Goal: Transaction & Acquisition: Purchase product/service

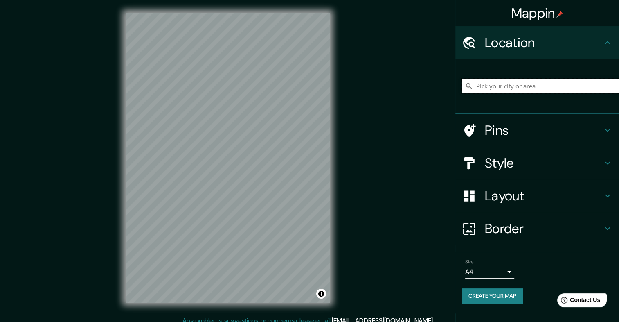
click at [490, 82] on input "Pick your city or area" at bounding box center [540, 86] width 157 height 15
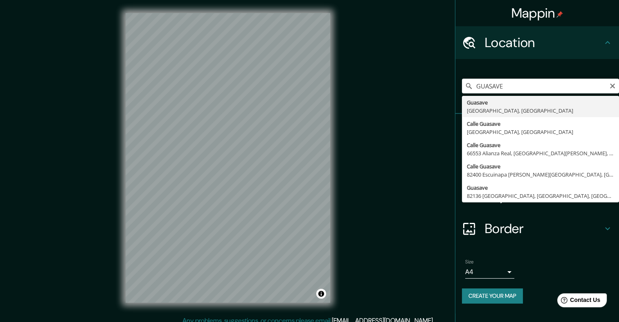
type input "Guasave, [GEOGRAPHIC_DATA], [GEOGRAPHIC_DATA]"
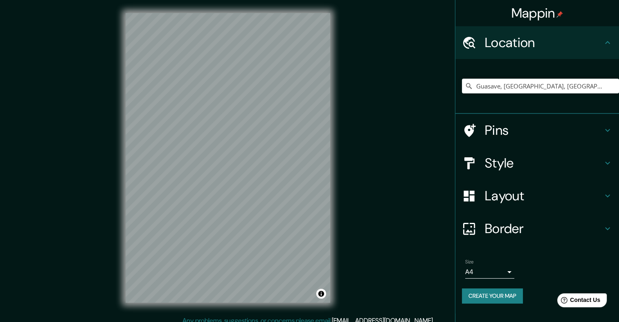
click at [488, 271] on body "Mappin Location [GEOGRAPHIC_DATA], [GEOGRAPHIC_DATA], [GEOGRAPHIC_DATA] Pins St…" at bounding box center [309, 161] width 619 height 322
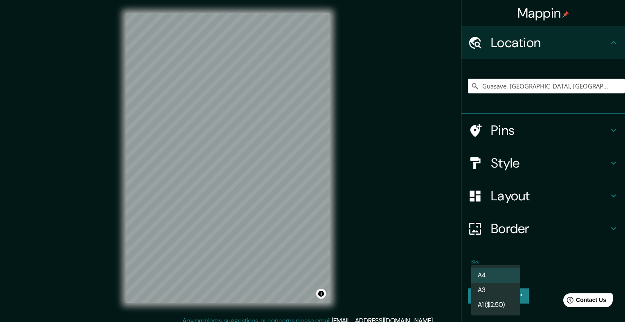
click at [489, 287] on li "A3" at bounding box center [495, 289] width 49 height 15
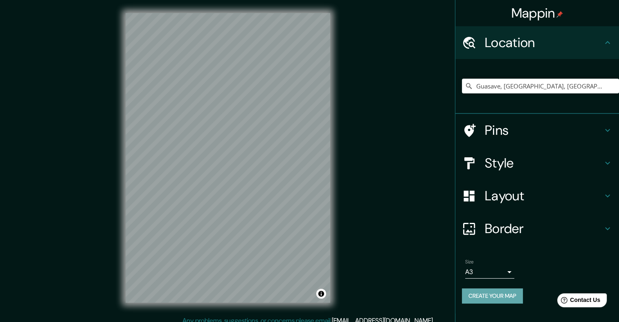
click at [489, 294] on button "Create your map" at bounding box center [492, 295] width 61 height 15
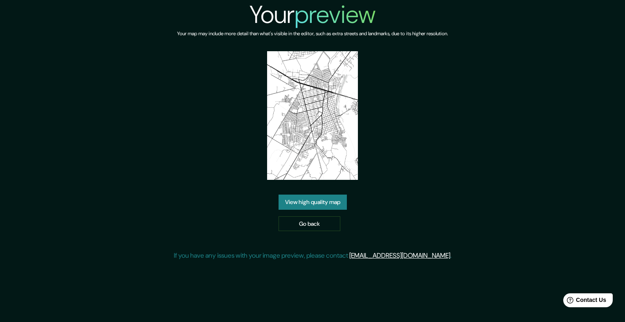
click at [326, 202] on link "View high quality map" at bounding box center [313, 201] width 68 height 15
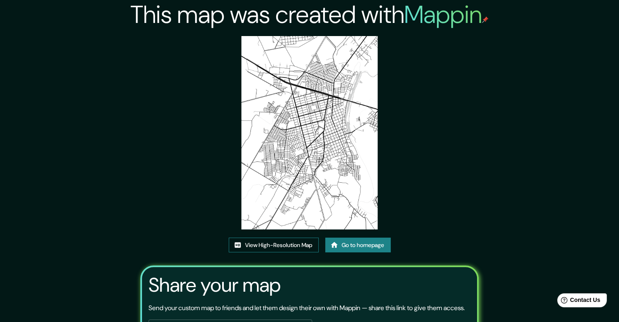
click at [279, 243] on link "View High-Resolution Map" at bounding box center [274, 244] width 90 height 15
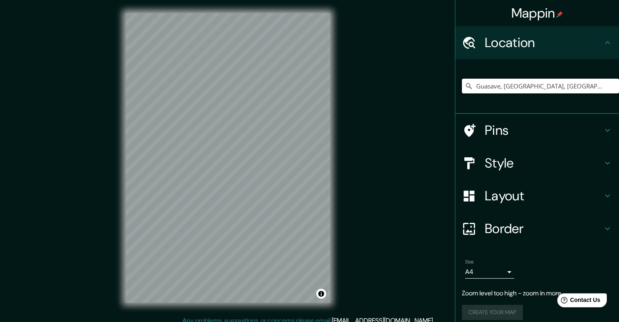
drag, startPoint x: 543, startPoint y: 86, endPoint x: 439, endPoint y: 98, distance: 104.2
click at [439, 98] on div "Mappin Location Guasave, Sinaloa, México Pins Style Layout Border Choose a bord…" at bounding box center [309, 164] width 619 height 329
type input "[GEOGRAPHIC_DATA]"
